Goal: Transaction & Acquisition: Download file/media

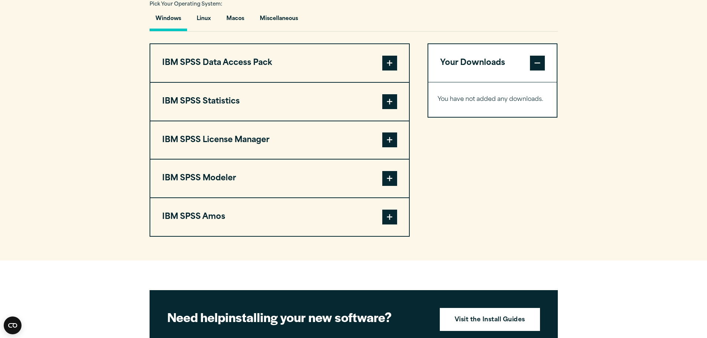
scroll to position [559, 0]
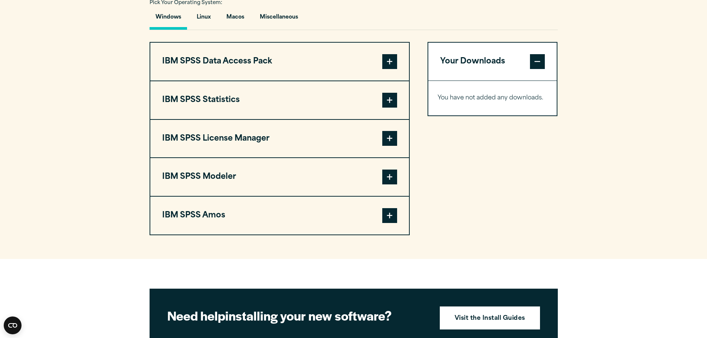
click at [323, 110] on button "IBM SPSS Statistics" at bounding box center [279, 100] width 259 height 38
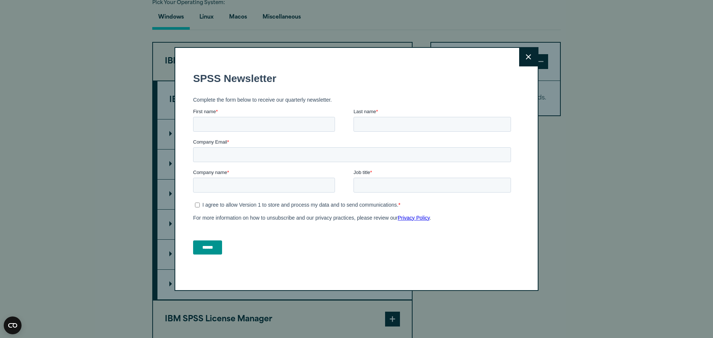
click at [531, 63] on button "Close" at bounding box center [528, 57] width 19 height 19
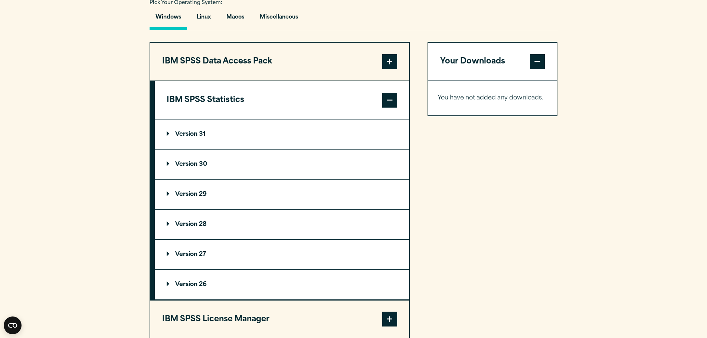
click at [193, 161] on p "Version 30" at bounding box center [187, 164] width 40 height 6
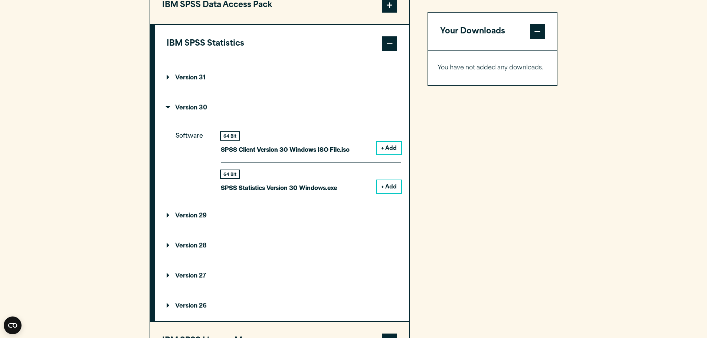
scroll to position [616, 0]
click at [386, 184] on button "+ Add" at bounding box center [389, 186] width 24 height 13
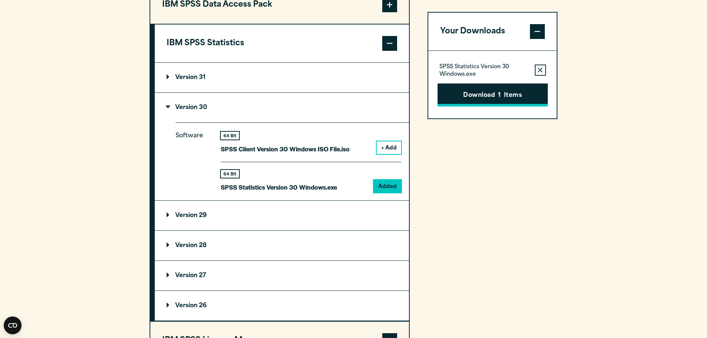
click at [488, 102] on button "Download 1 Items" at bounding box center [493, 95] width 110 height 23
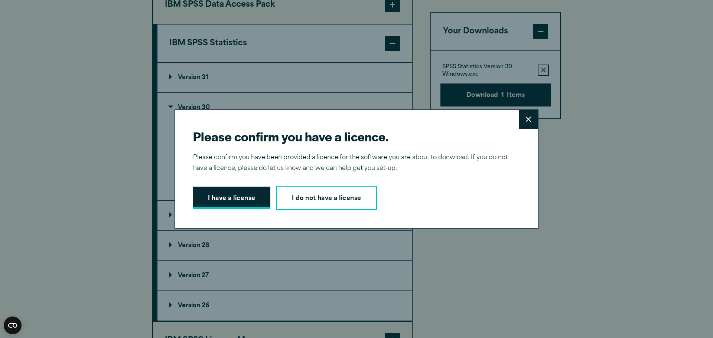
click at [249, 197] on button "I have a license" at bounding box center [231, 198] width 77 height 23
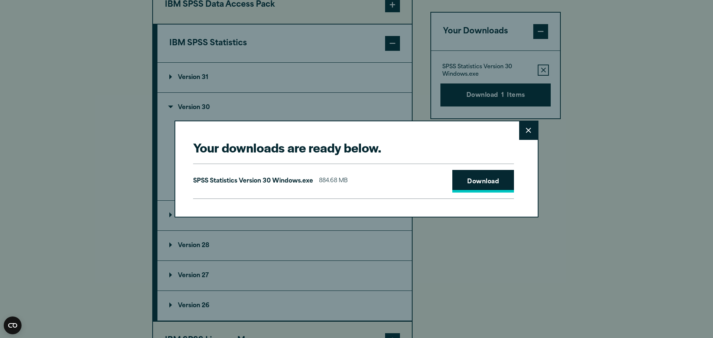
click at [489, 179] on link "Download" at bounding box center [483, 181] width 62 height 23
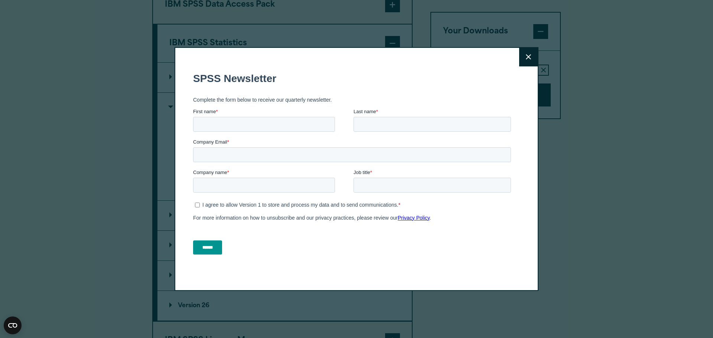
click at [526, 58] on icon at bounding box center [528, 57] width 5 height 5
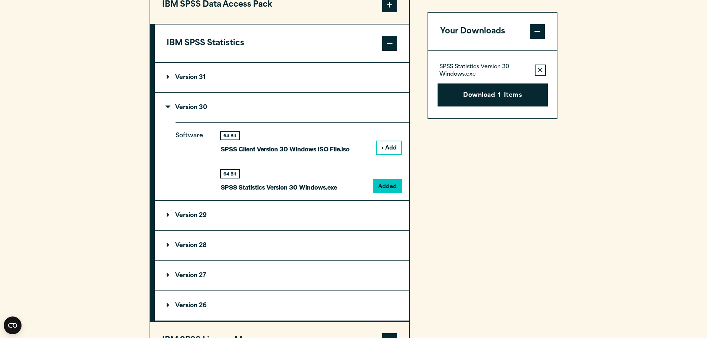
click at [395, 40] on span at bounding box center [389, 43] width 15 height 15
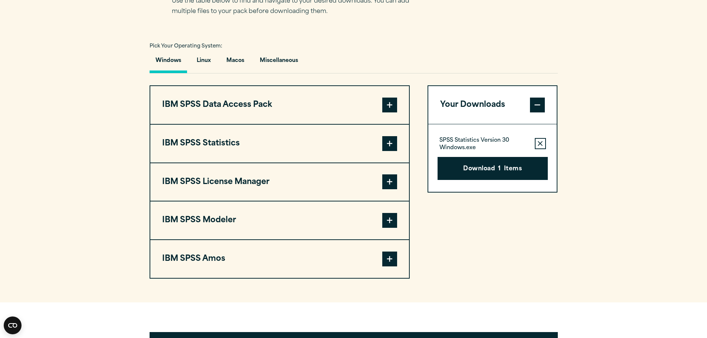
scroll to position [516, 0]
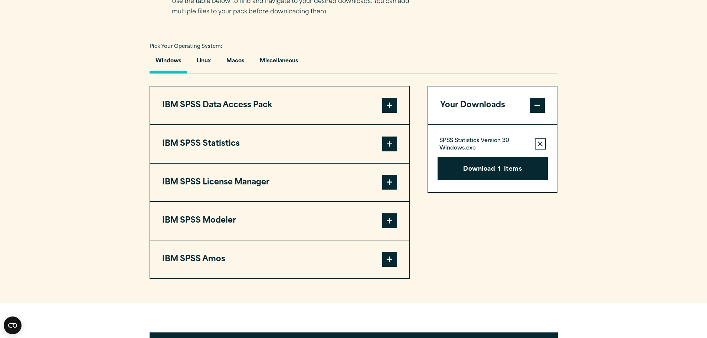
click at [349, 187] on button "IBM SPSS License Manager" at bounding box center [279, 183] width 259 height 38
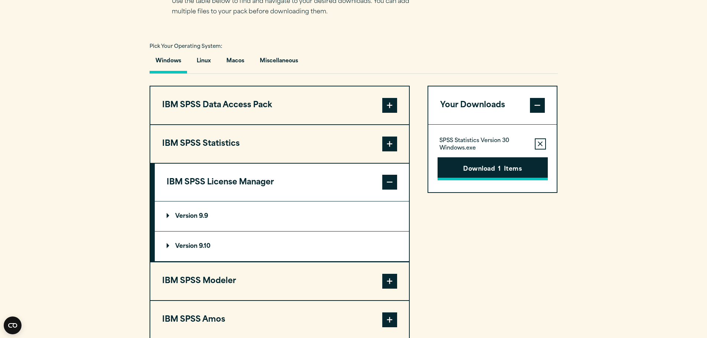
click at [467, 167] on button "Download 1 Items" at bounding box center [493, 168] width 110 height 23
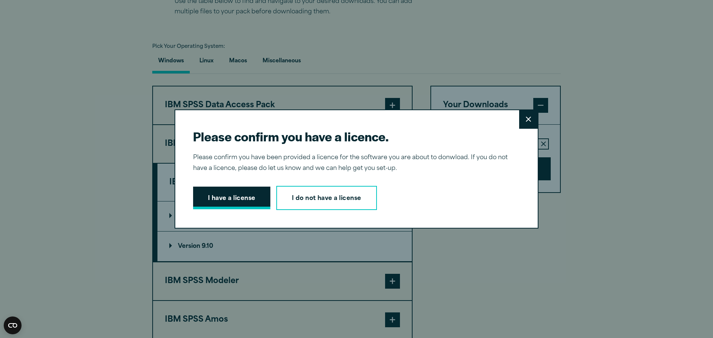
click at [230, 199] on button "I have a license" at bounding box center [231, 198] width 77 height 23
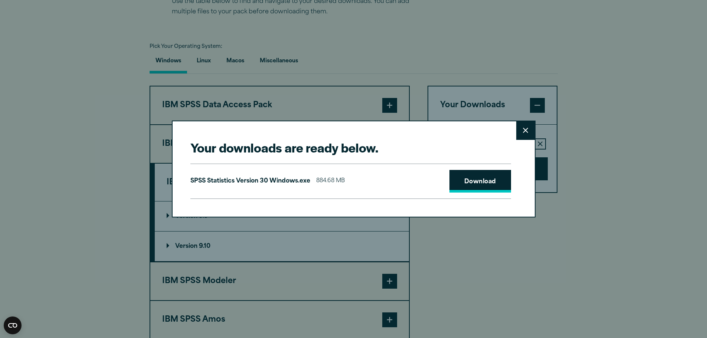
click at [464, 178] on link "Download" at bounding box center [481, 181] width 62 height 23
click at [477, 179] on link "Download" at bounding box center [481, 181] width 62 height 23
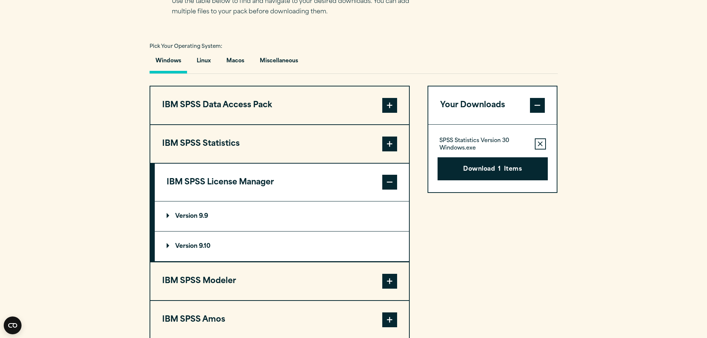
click at [141, 223] on div "Your downloads are ready below. Close SPSS Statistics Version 30 Windows.exe 88…" at bounding box center [353, 169] width 707 height 338
drag, startPoint x: 187, startPoint y: 215, endPoint x: 181, endPoint y: 259, distance: 44.6
click at [181, 259] on div "Version 9.9 Software 32 & 64 Bit License Manager 9.9 Windows.zip + Add" at bounding box center [282, 232] width 254 height 60
click at [181, 257] on summary "Version 9.10" at bounding box center [282, 247] width 254 height 30
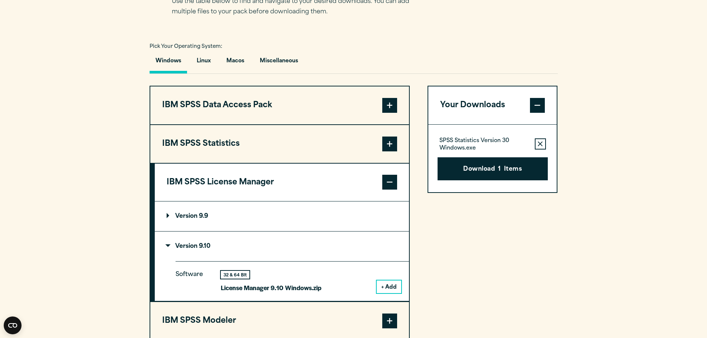
click at [192, 216] on p "Version 9.9" at bounding box center [188, 216] width 42 height 6
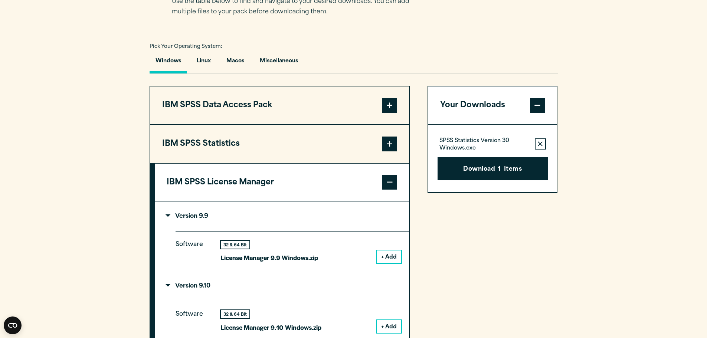
click at [177, 287] on p "Version 9.10" at bounding box center [189, 286] width 44 height 6
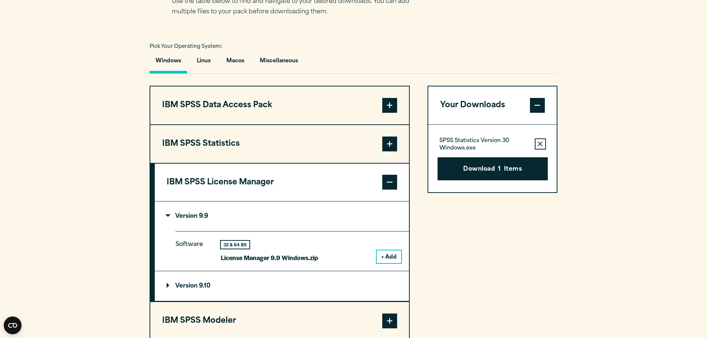
click at [182, 213] on summary "Version 9.9" at bounding box center [282, 217] width 254 height 30
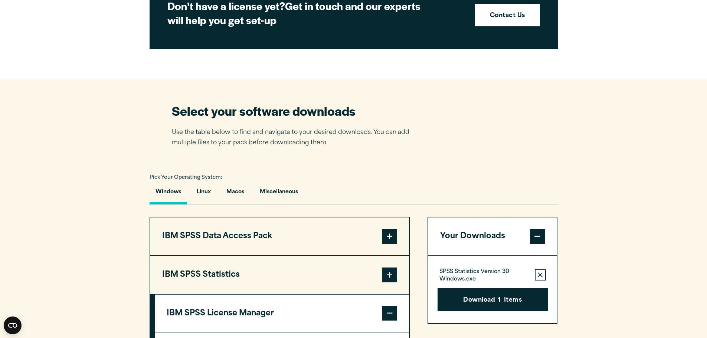
scroll to position [384, 0]
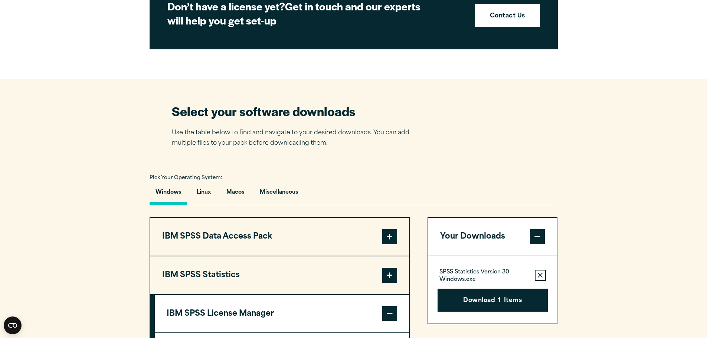
click at [598, 131] on section "Select your software downloads Use the table below to find and navigate to your…" at bounding box center [353, 287] width 707 height 416
